Goal: Connect with others: Connect with other users

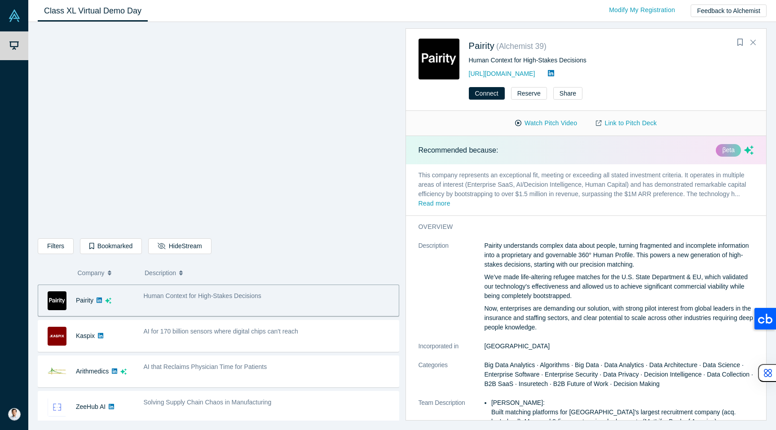
scroll to position [251, 0]
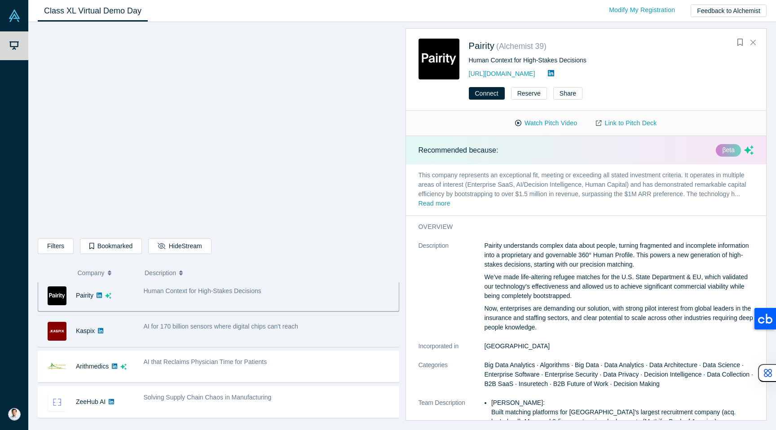
click at [248, 333] on div "AI for 170 billion sensors where digital chips can't reach" at bounding box center [269, 331] width 260 height 28
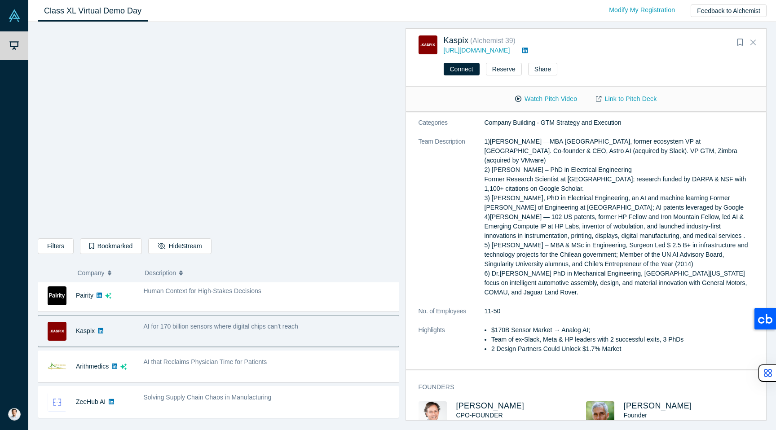
scroll to position [0, 0]
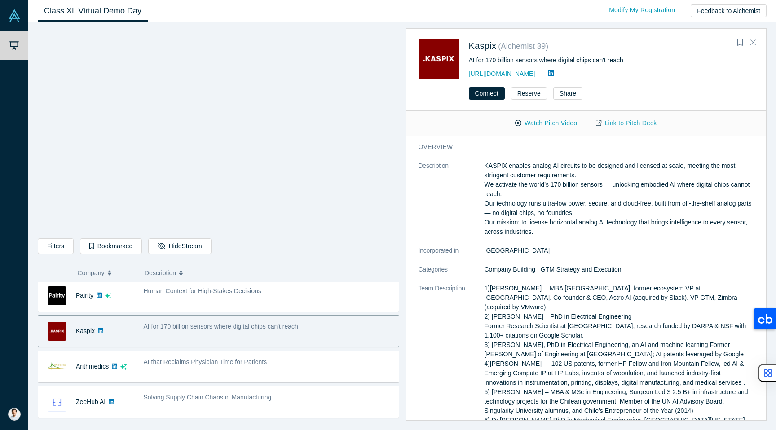
click at [618, 123] on link "Link to Pitch Deck" at bounding box center [625, 123] width 79 height 16
click at [490, 72] on link "[URL][DOMAIN_NAME]" at bounding box center [502, 73] width 66 height 7
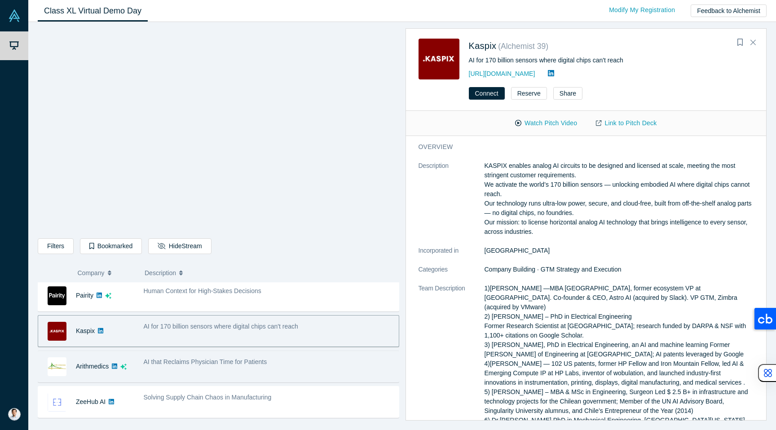
click at [276, 360] on div "AI that Reclaims Physician Time for Patients" at bounding box center [269, 361] width 250 height 9
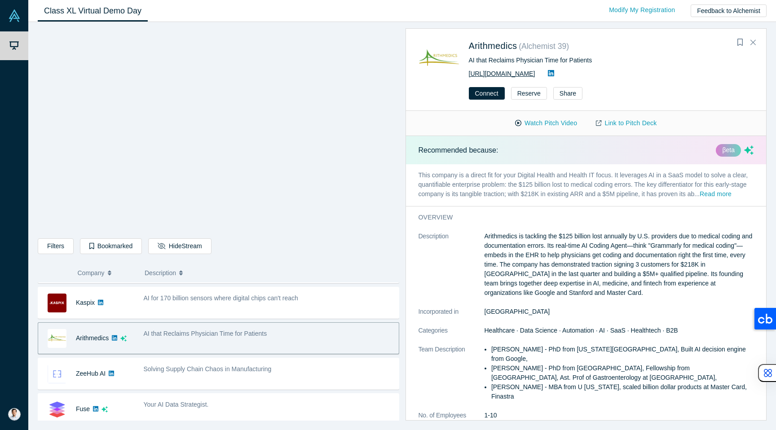
click at [512, 74] on link "[URL][DOMAIN_NAME]" at bounding box center [502, 73] width 66 height 7
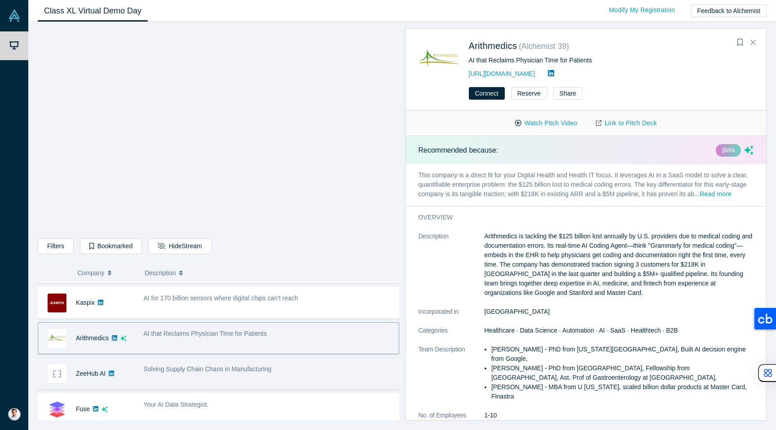
click at [194, 375] on div "Solving Supply Chain Chaos in Manufacturing" at bounding box center [269, 374] width 260 height 28
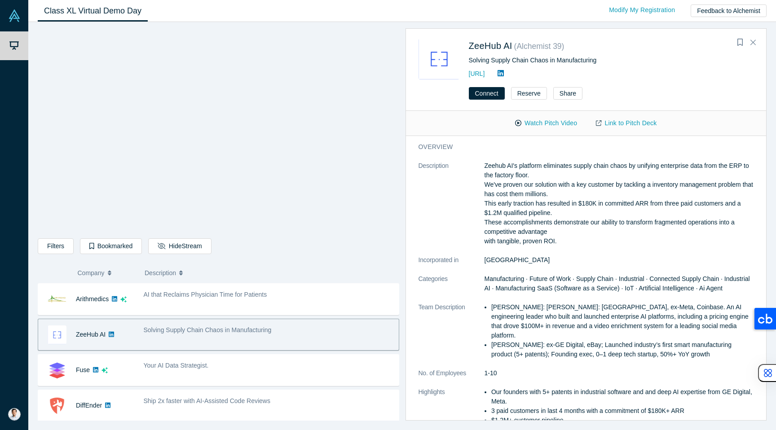
scroll to position [317, 0]
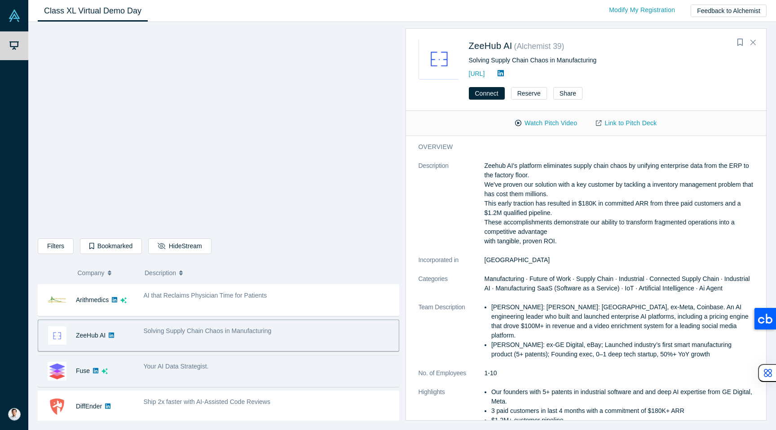
click at [283, 366] on div "Your AI Data Strategist." at bounding box center [269, 366] width 250 height 9
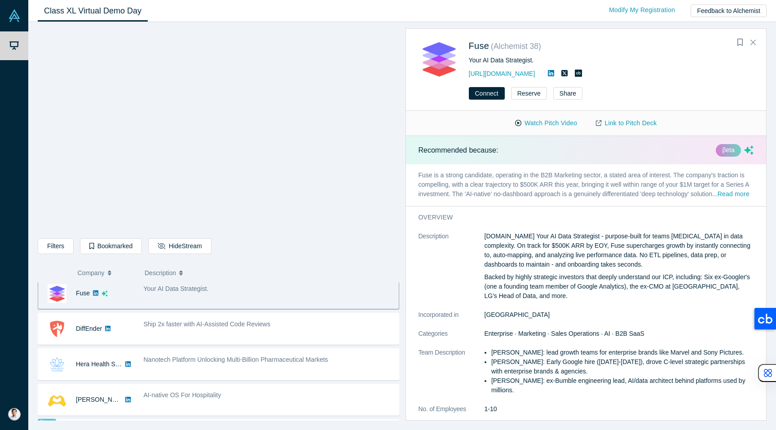
scroll to position [408, 0]
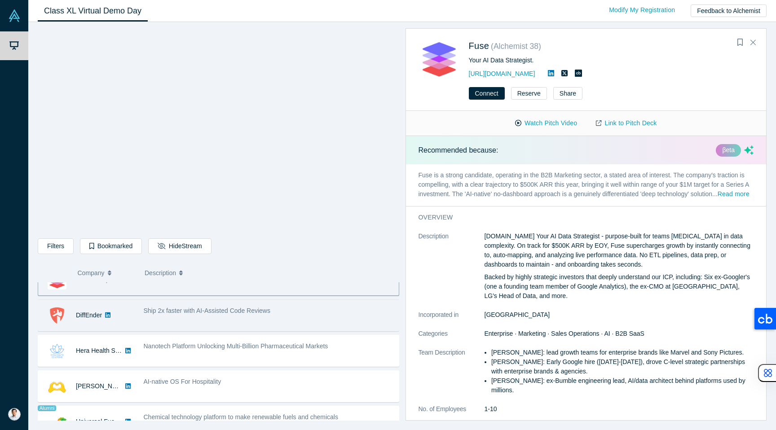
click at [275, 313] on div "Ship 2x faster with AI-Assisted Code Reviews" at bounding box center [269, 310] width 250 height 9
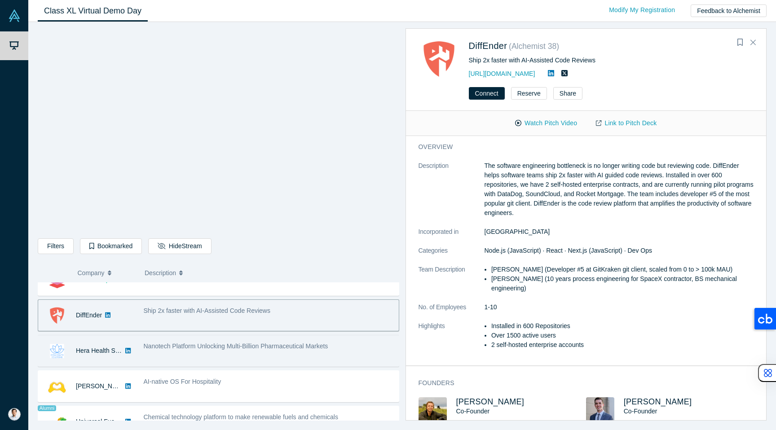
click at [270, 348] on span "Nanotech Platform Unlocking Multi-Billion Pharmaceutical Markets" at bounding box center [236, 345] width 184 height 7
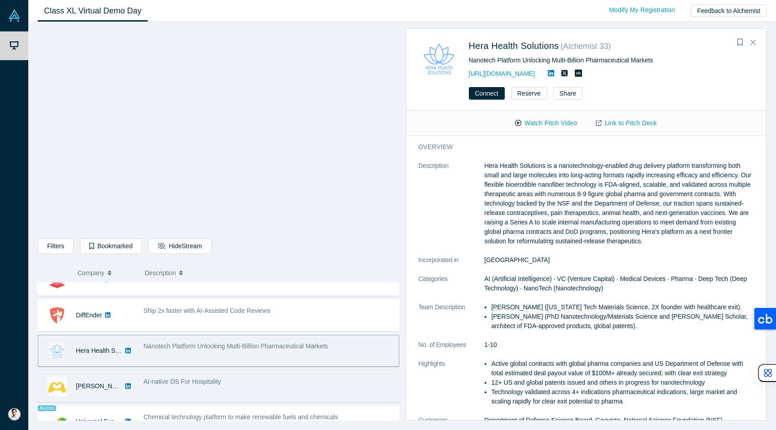
click at [261, 389] on div "AI-native OS For Hospitality" at bounding box center [269, 386] width 260 height 28
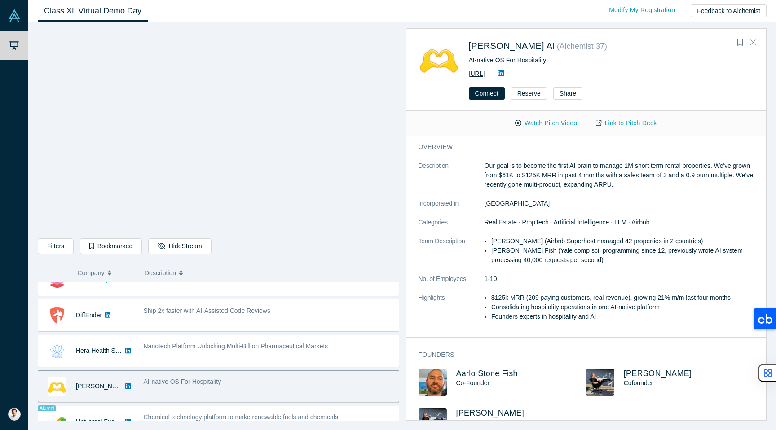
click at [485, 75] on link "[URL]" at bounding box center [477, 73] width 16 height 7
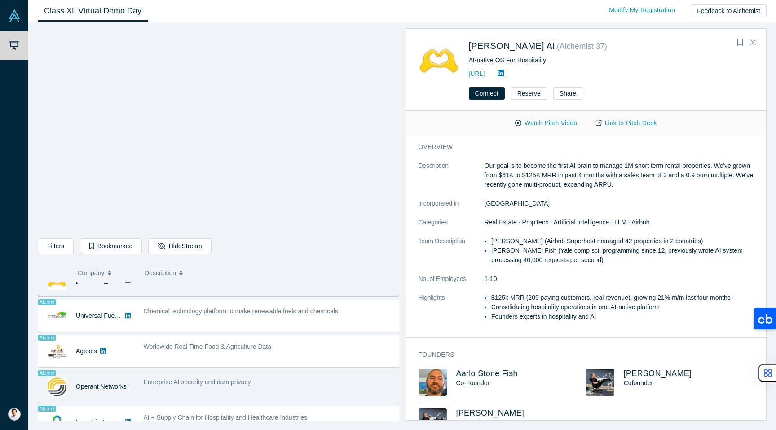
scroll to position [513, 0]
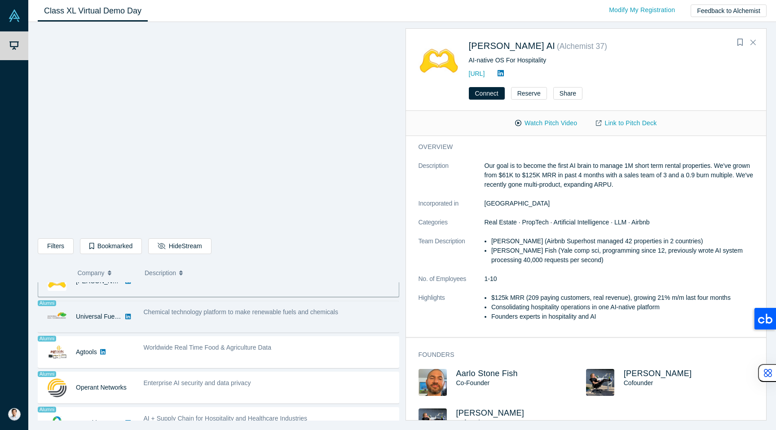
click at [259, 315] on span "Chemical technology platform to make renewable fuels and chemicals" at bounding box center [241, 311] width 194 height 7
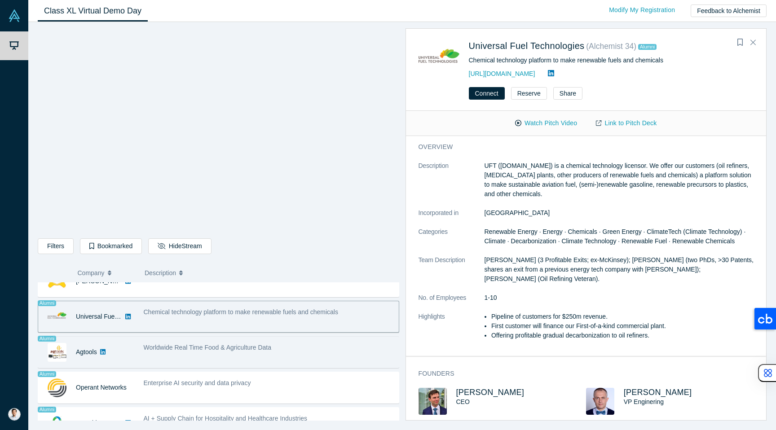
click at [267, 353] on div "Worldwide Real Time Food & Agriculture Data" at bounding box center [269, 352] width 260 height 28
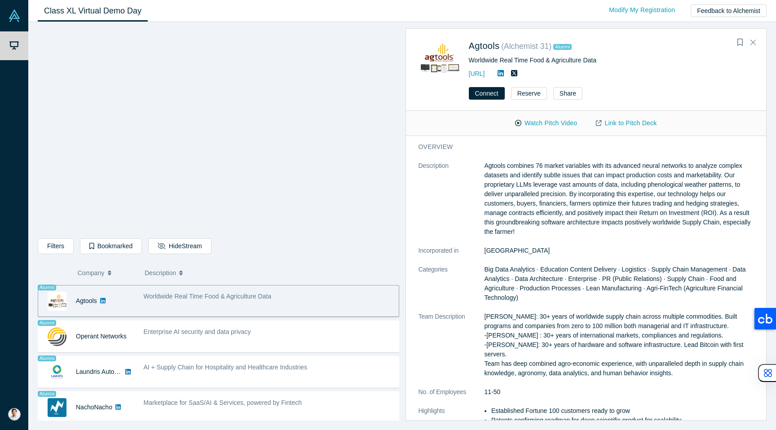
scroll to position [571, 0]
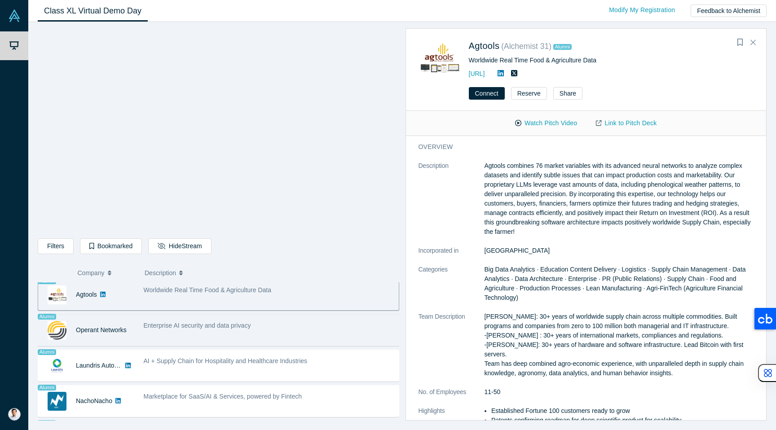
click at [265, 338] on div "Enterprise AI security and data privacy" at bounding box center [269, 330] width 260 height 28
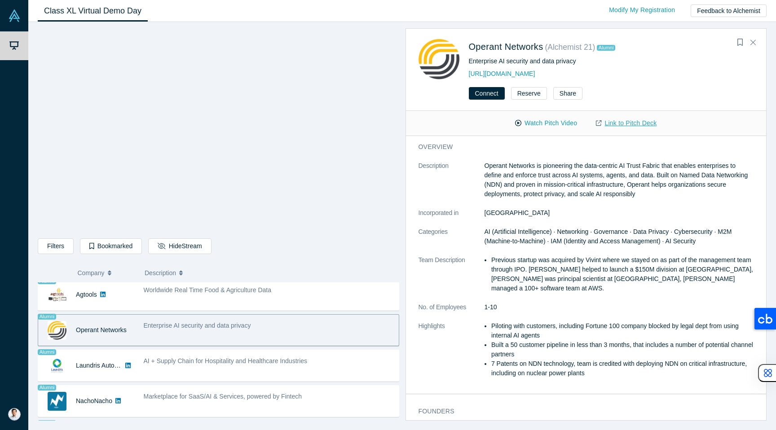
click at [618, 121] on link "Link to Pitch Deck" at bounding box center [625, 123] width 79 height 16
click at [479, 74] on link "[URL][DOMAIN_NAME]" at bounding box center [502, 73] width 66 height 7
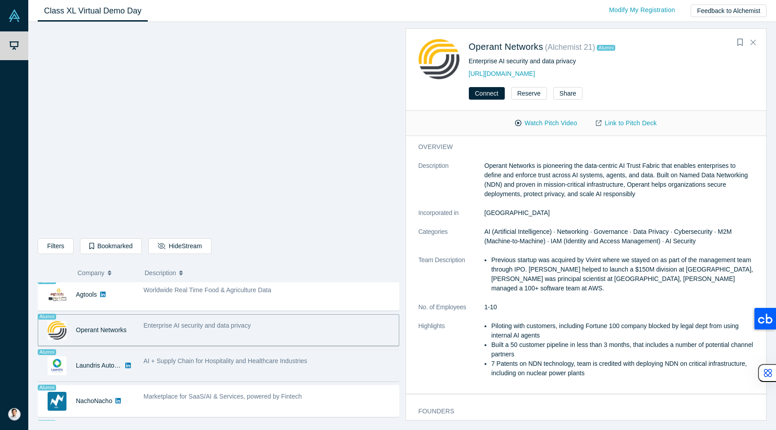
click at [236, 367] on div "AI + Supply Chain for Hospitality and Healthcare Industries" at bounding box center [269, 365] width 260 height 28
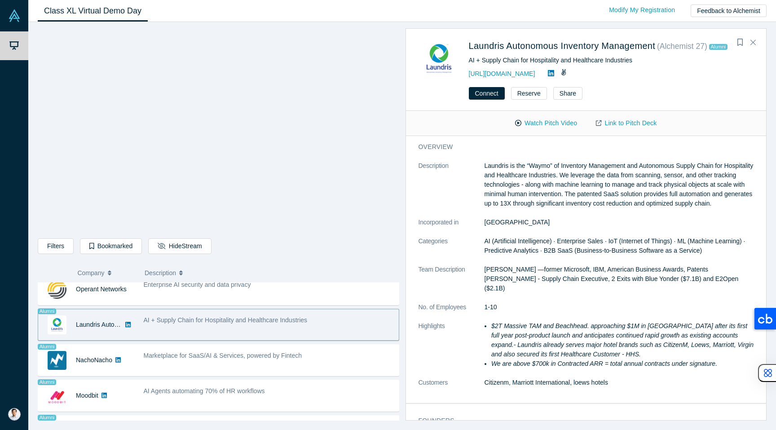
scroll to position [615, 0]
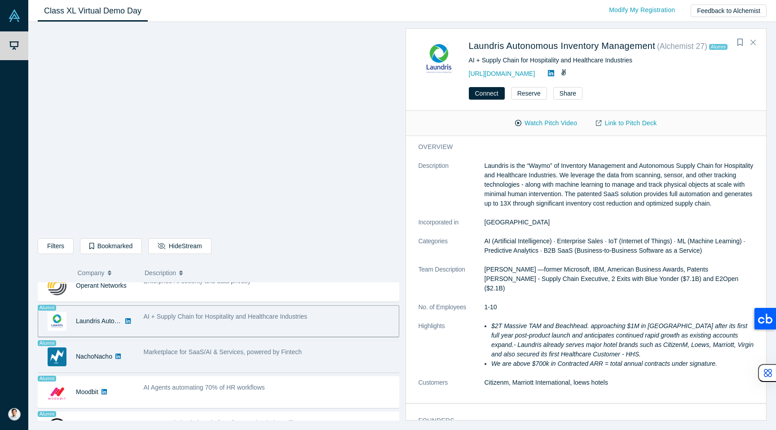
click at [232, 356] on div "Marketplace for SaaS/AI & Services, powered by Fintech" at bounding box center [269, 351] width 250 height 9
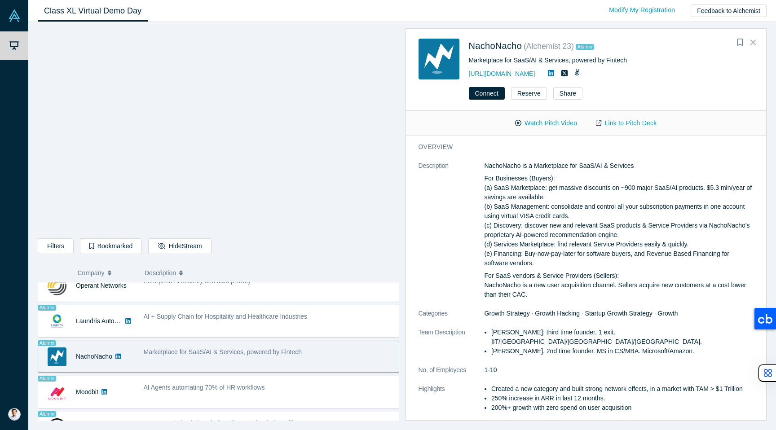
scroll to position [630, 0]
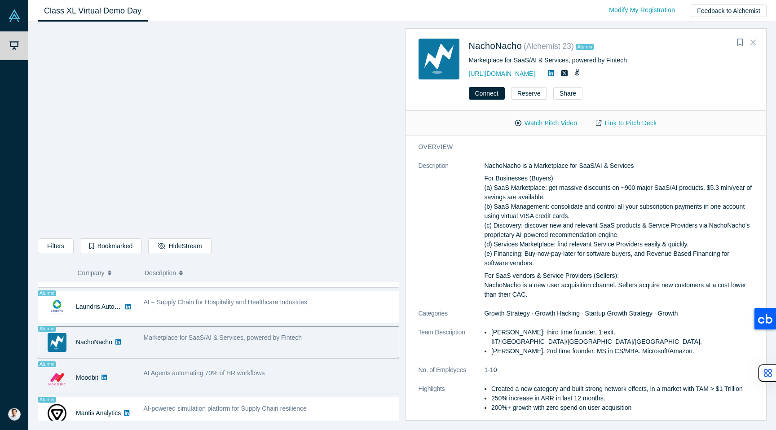
click at [223, 368] on div "AI Agents automating 70% of HR workflows" at bounding box center [269, 378] width 260 height 28
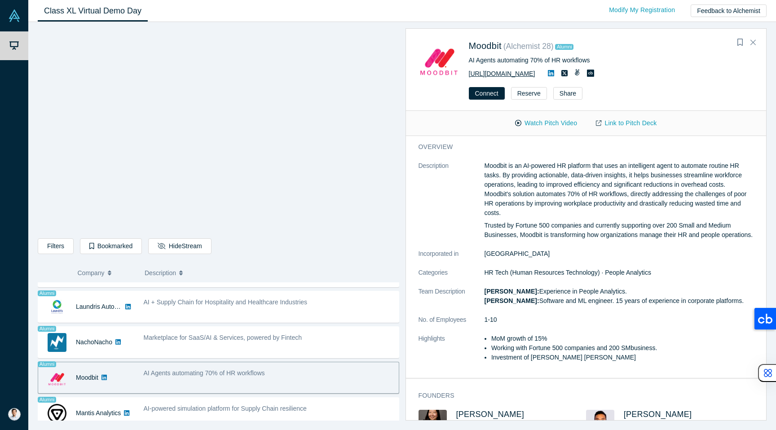
click at [513, 75] on link "[URL][DOMAIN_NAME]" at bounding box center [502, 73] width 66 height 7
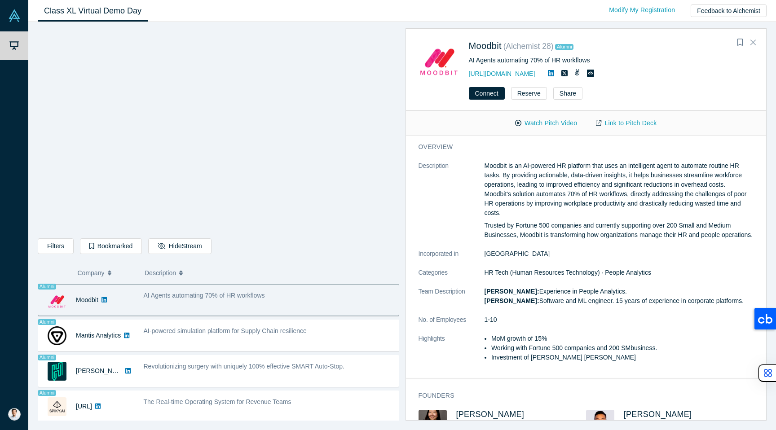
scroll to position [713, 0]
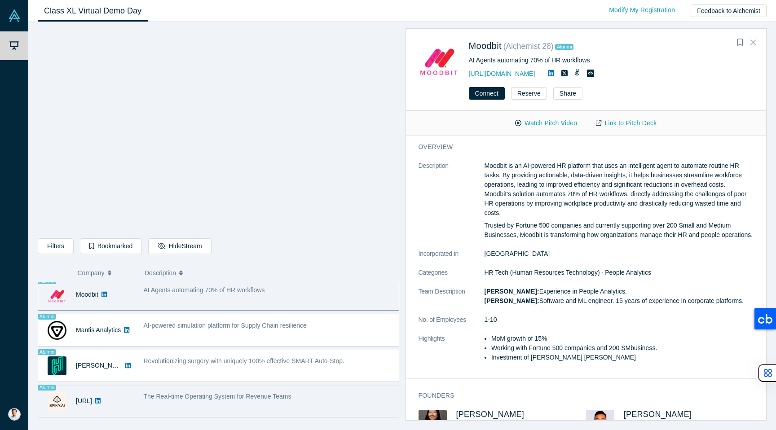
click at [210, 390] on div "The Real-time Operating System for Revenue Teams" at bounding box center [269, 401] width 260 height 28
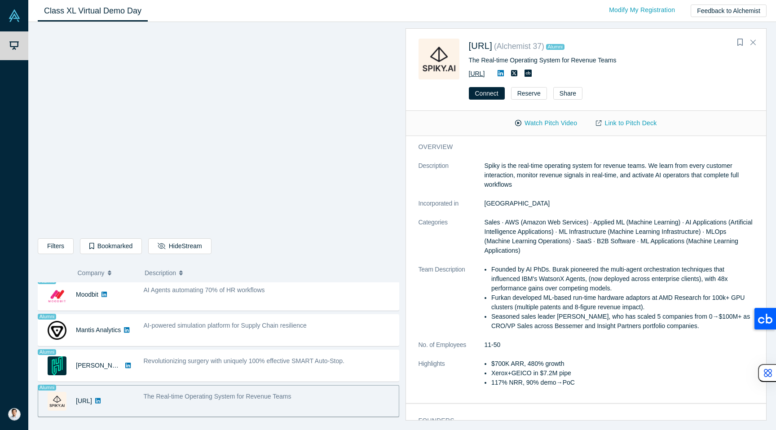
click at [485, 75] on link "[URL]" at bounding box center [477, 73] width 16 height 7
click at [626, 123] on link "Link to Pitch Deck" at bounding box center [625, 123] width 79 height 16
click at [487, 92] on button "Connect" at bounding box center [487, 93] width 36 height 13
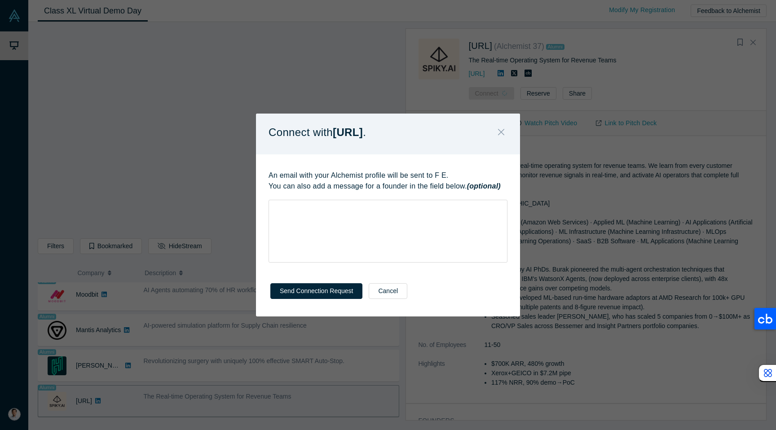
click at [502, 137] on icon "Close" at bounding box center [501, 132] width 6 height 10
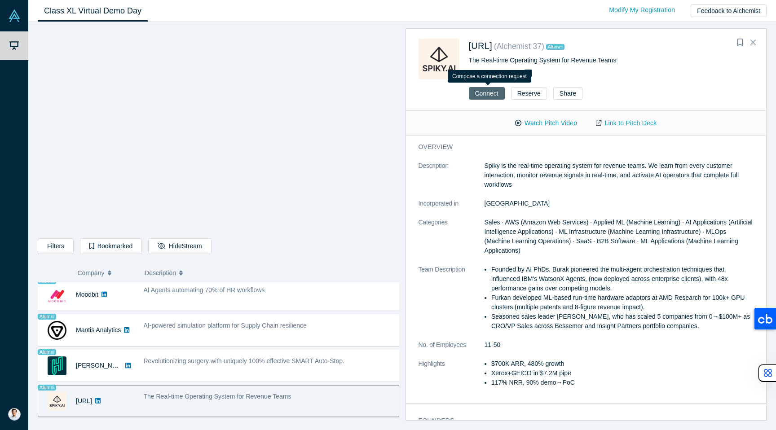
click at [481, 98] on button "Connect" at bounding box center [487, 93] width 36 height 13
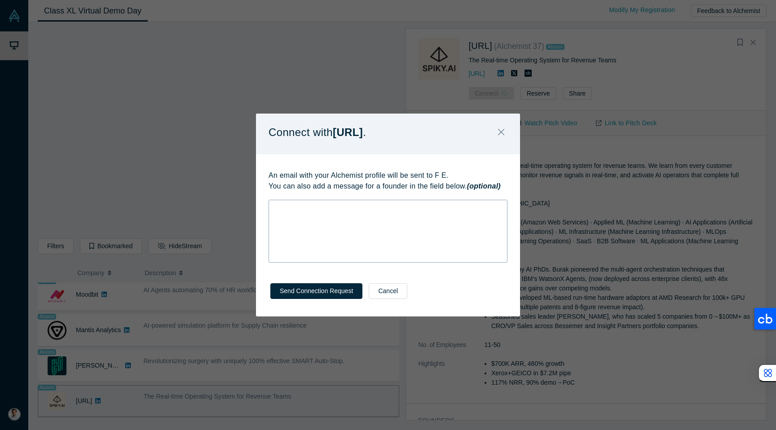
click at [338, 236] on div "rdw-wrapper" at bounding box center [387, 231] width 239 height 63
drag, startPoint x: 386, startPoint y: 216, endPoint x: 250, endPoint y: 209, distance: 136.7
click at [250, 209] on div "Connect with [URL] . An email with your Alchemist profile will be sent to F E. …" at bounding box center [388, 215] width 776 height 430
click at [282, 292] on button "Send Connection Request" at bounding box center [316, 291] width 92 height 16
